Goal: Task Accomplishment & Management: Manage account settings

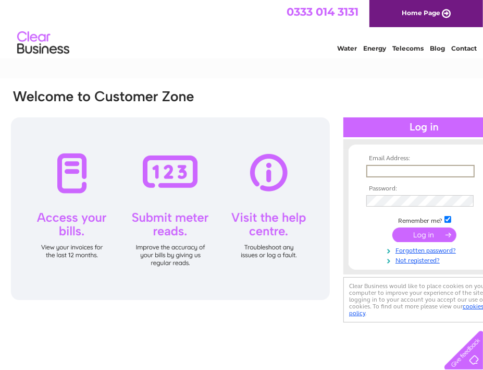
click at [396, 165] on input "text" at bounding box center [421, 171] width 108 height 13
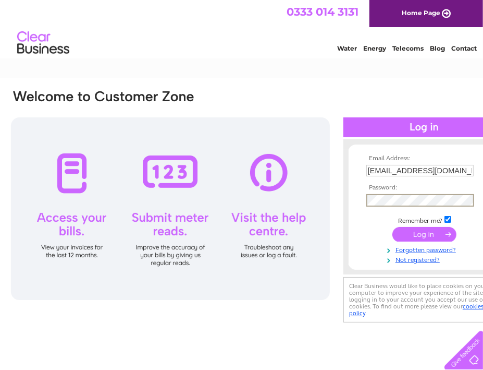
click at [446, 171] on input "[EMAIL_ADDRESS][DOMAIN_NAME]" at bounding box center [420, 170] width 107 height 11
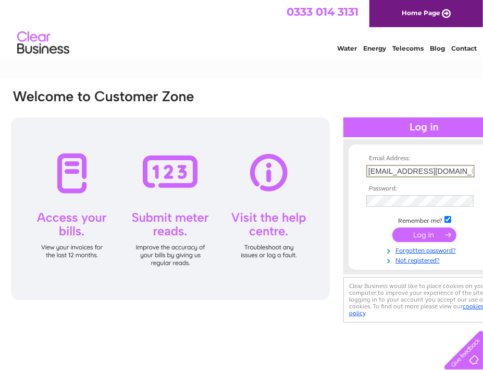
drag, startPoint x: 442, startPoint y: 169, endPoint x: 405, endPoint y: 174, distance: 37.3
click at [405, 174] on input "[EMAIL_ADDRESS][DOMAIN_NAME]" at bounding box center [421, 171] width 108 height 13
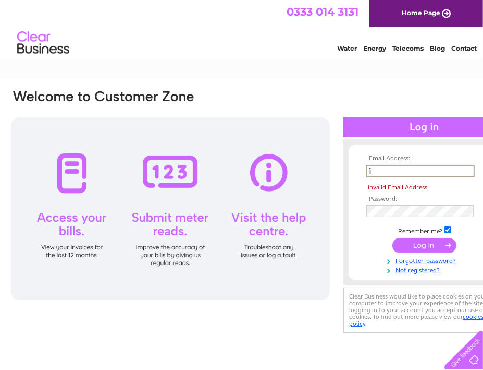
type input "f"
click at [444, 171] on input "text" at bounding box center [421, 171] width 108 height 13
click at [404, 167] on input "text" at bounding box center [421, 171] width 108 height 13
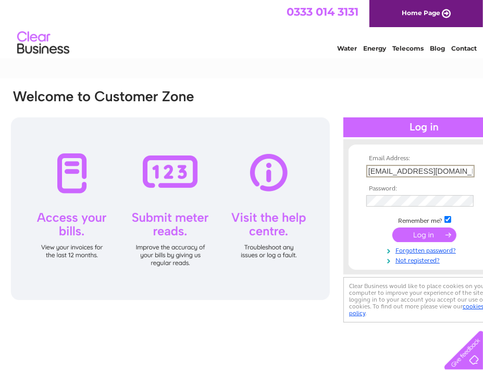
type input "[EMAIL_ADDRESS][DOMAIN_NAME]"
click at [413, 233] on input "submit" at bounding box center [425, 233] width 64 height 15
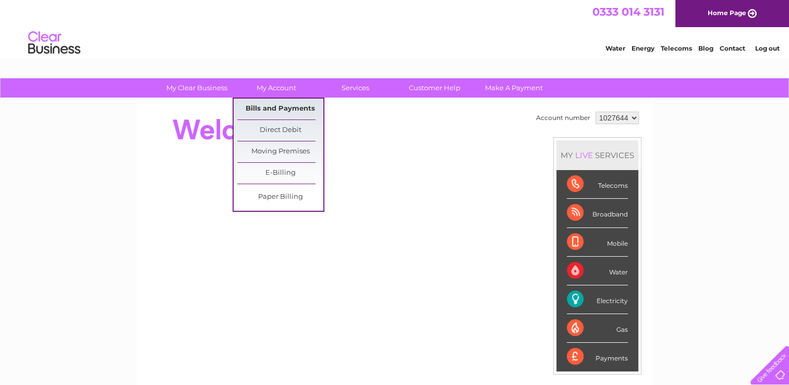
click at [274, 110] on link "Bills and Payments" at bounding box center [280, 109] width 86 height 21
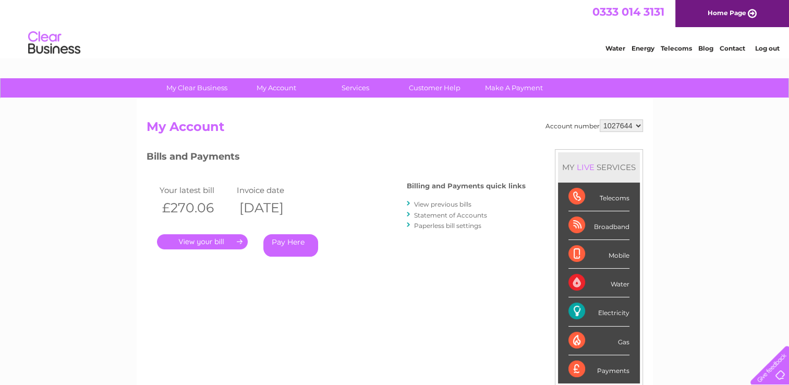
click at [204, 239] on link "." at bounding box center [202, 241] width 91 height 15
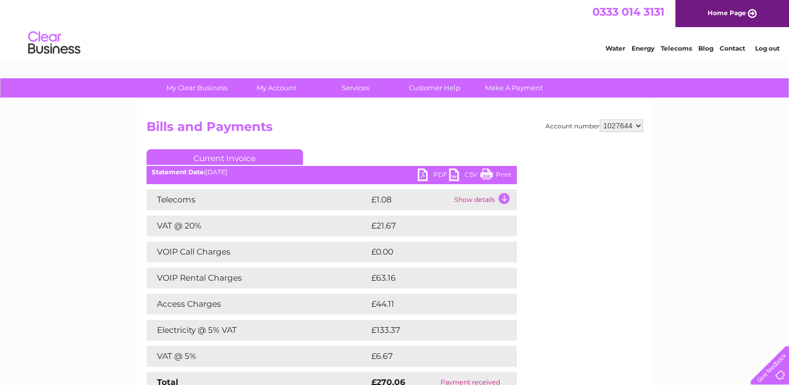
click at [436, 172] on link "PDF" at bounding box center [433, 175] width 31 height 15
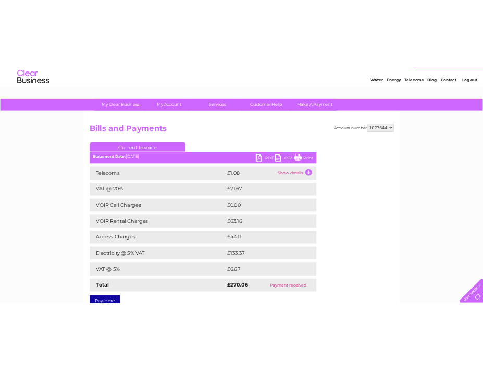
scroll to position [52, 0]
